Goal: Task Accomplishment & Management: Manage account settings

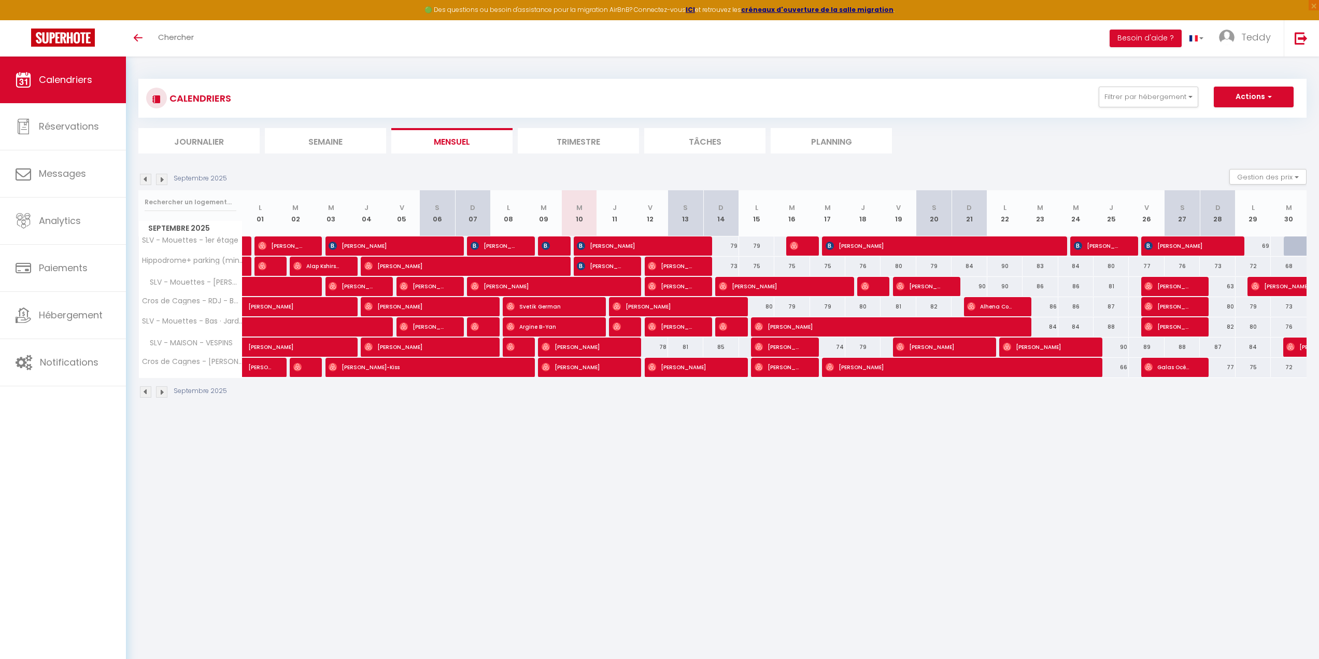
click at [1274, 347] on div "77" at bounding box center [1288, 346] width 36 height 19
click at [1188, 345] on div "88" at bounding box center [1182, 346] width 35 height 19
type input "88"
type input "Sam 27 Septembre 2025"
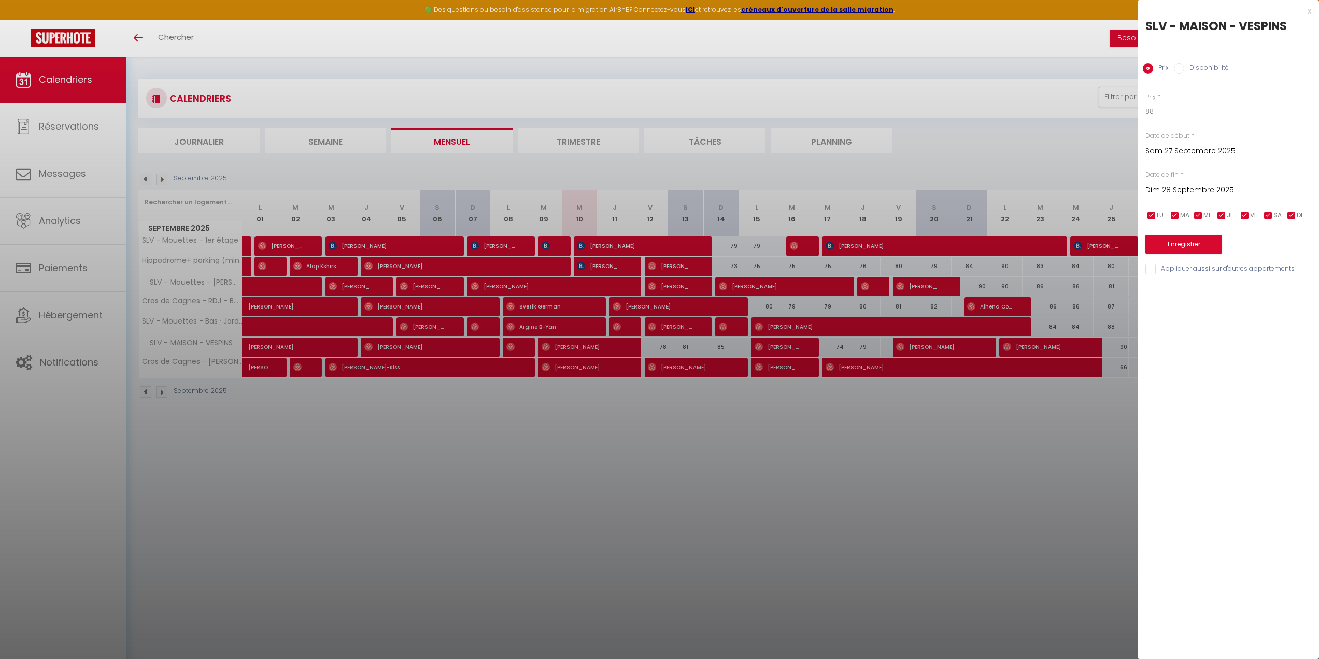
click at [1184, 190] on input "Dim 28 Septembre 2025" at bounding box center [1232, 189] width 174 height 13
click at [1197, 332] on span "30" at bounding box center [1201, 332] width 22 height 21
type input "[DATE]"
click at [1181, 64] on input "Disponibilité" at bounding box center [1179, 68] width 10 height 10
radio input "true"
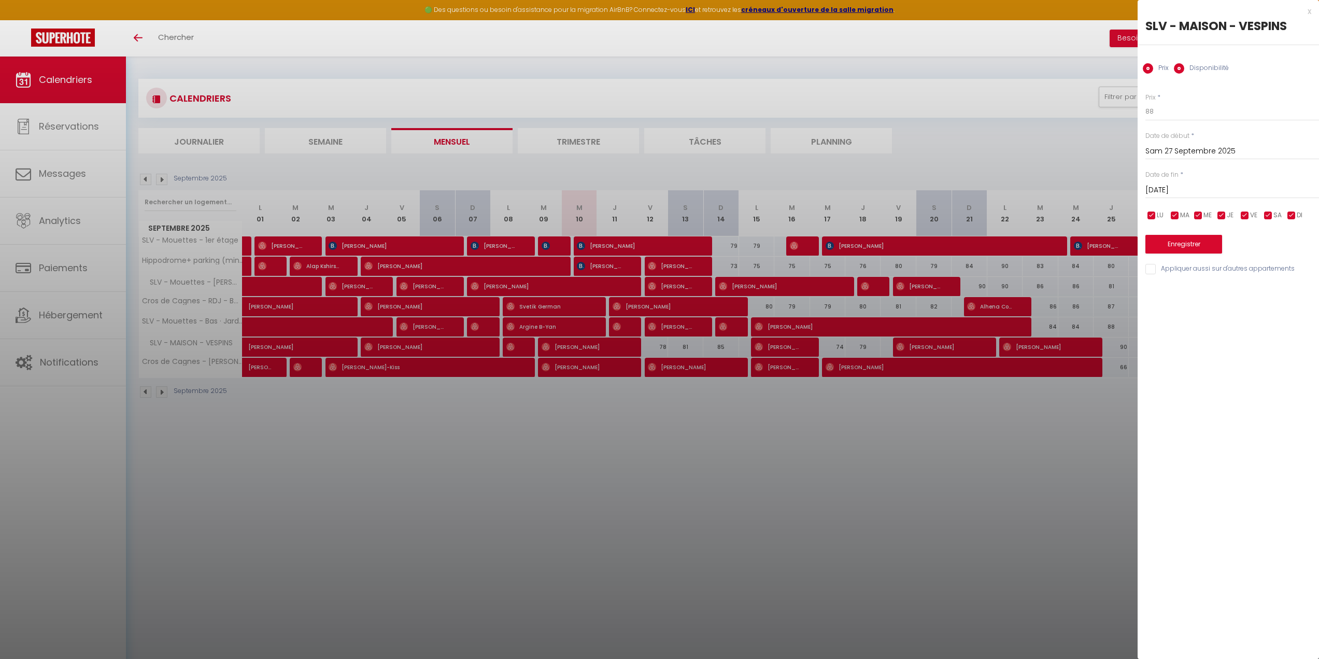
radio input "false"
click at [1172, 110] on select "Disponible Indisponible" at bounding box center [1232, 112] width 174 height 20
select select "0"
click at [1145, 102] on select "Disponible Indisponible" at bounding box center [1232, 112] width 174 height 20
click at [1191, 251] on button "Enregistrer" at bounding box center [1183, 245] width 77 height 19
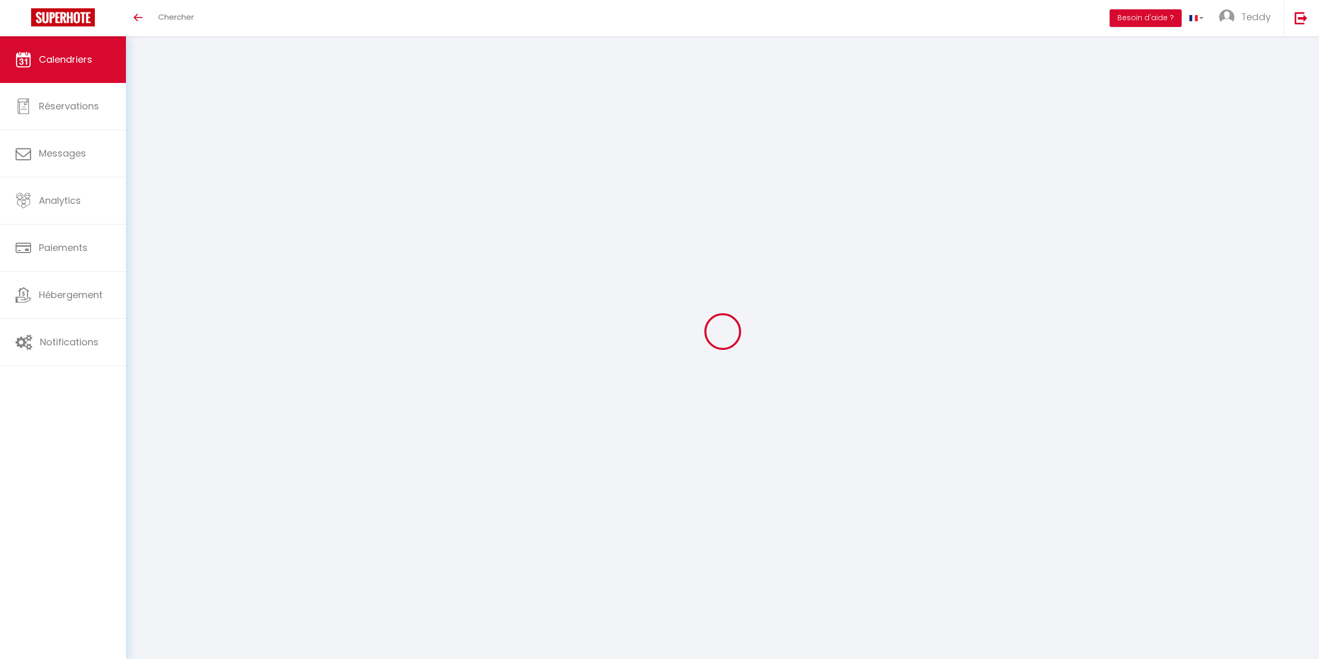
select select
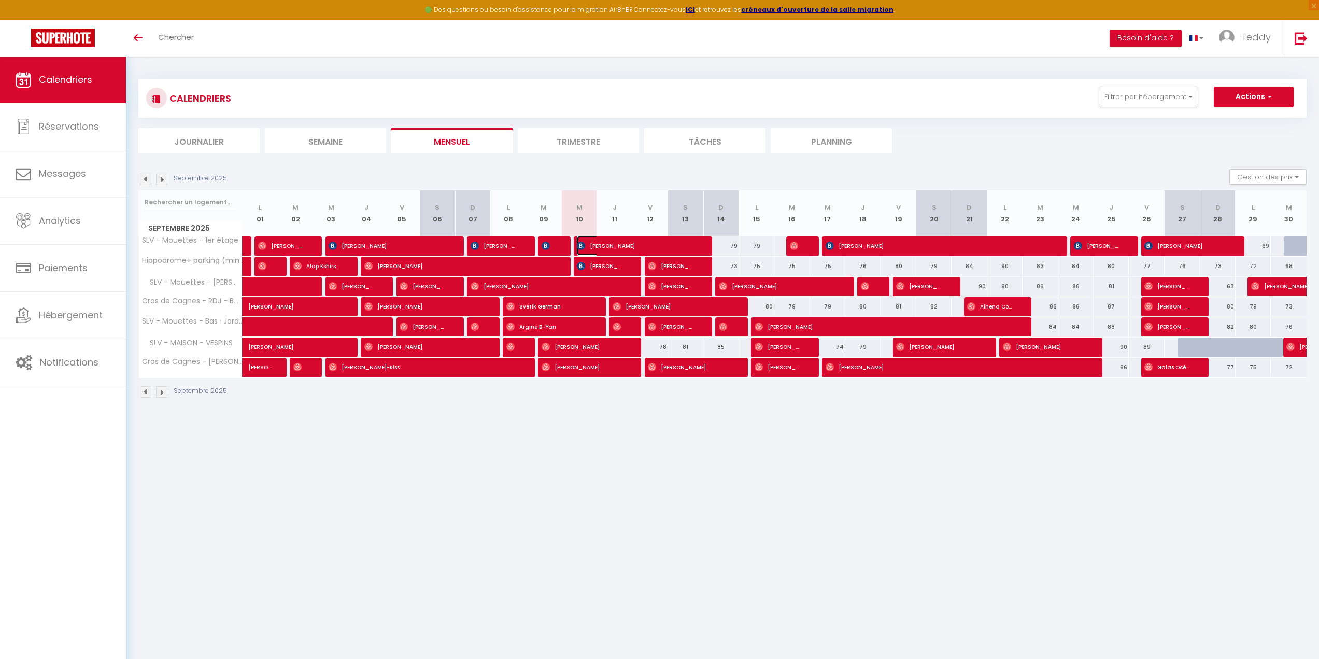
click at [599, 245] on span "[PERSON_NAME]" at bounding box center [636, 246] width 119 height 20
select select "OK"
select select "KO"
select select "0"
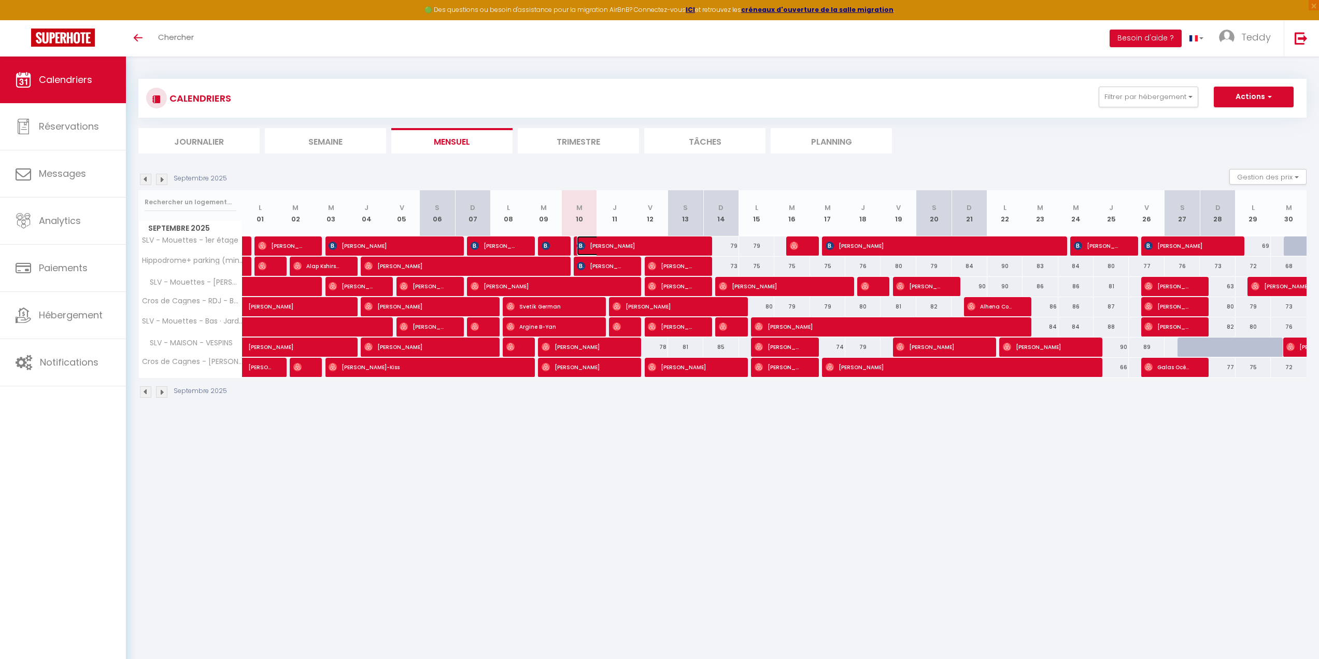
select select "1"
select select
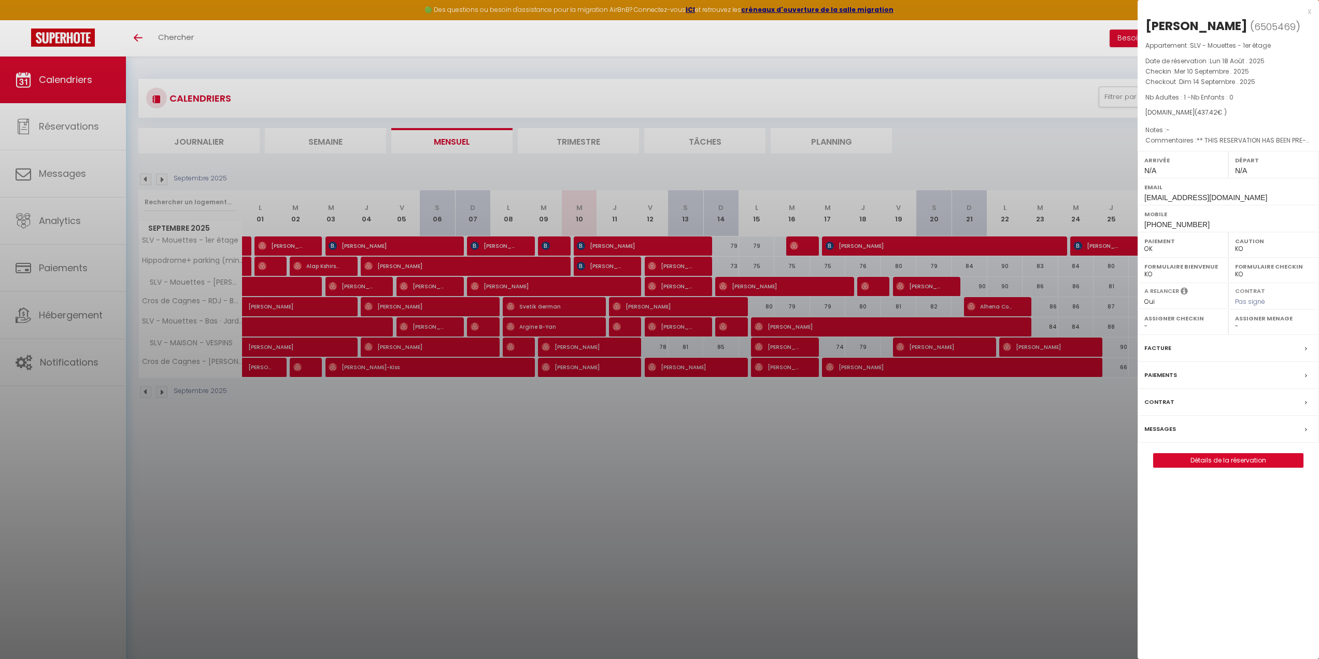
click at [1313, 10] on div "x Oleg Matyushenko ( 6505469 ) Appartement : SLV - Mouettes - 1er étage Date de…" at bounding box center [1228, 241] width 181 height 483
click at [1305, 10] on div "x" at bounding box center [1225, 11] width 174 height 12
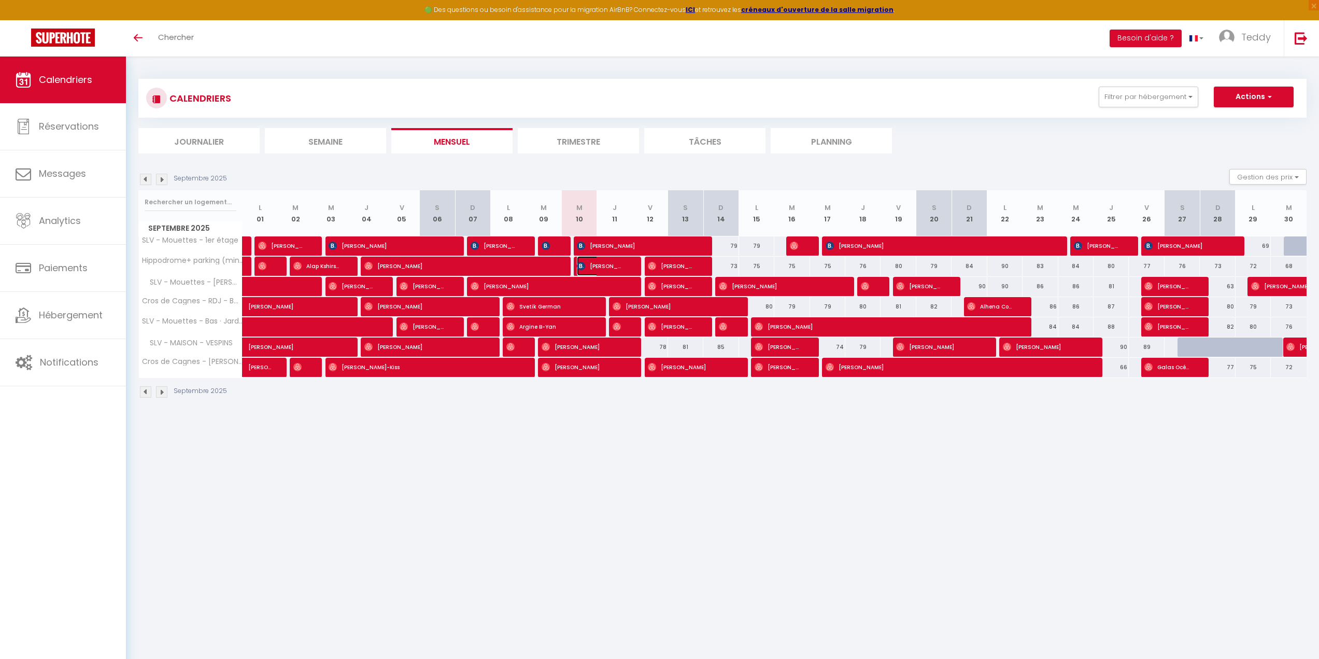
click at [606, 263] on span "[PERSON_NAME]" at bounding box center [600, 266] width 47 height 20
